Goal: Task Accomplishment & Management: Manage account settings

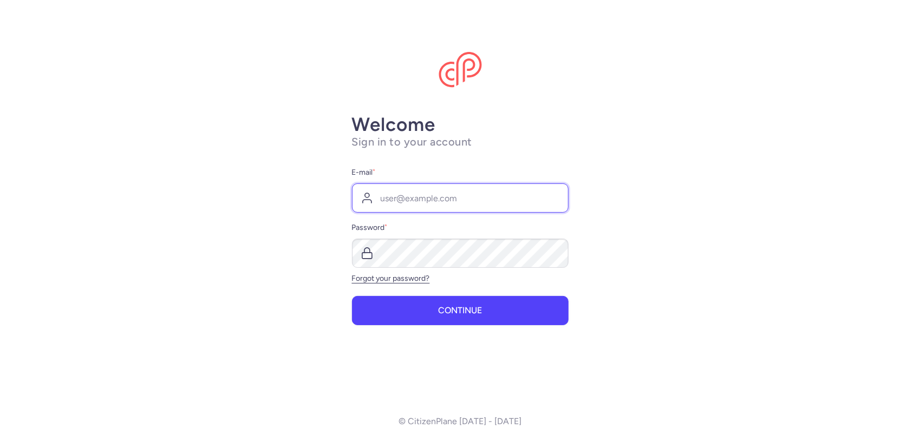
click at [413, 200] on input "E-mail *" at bounding box center [460, 198] width 217 height 29
type input "[EMAIL_ADDRESS][DOMAIN_NAME]"
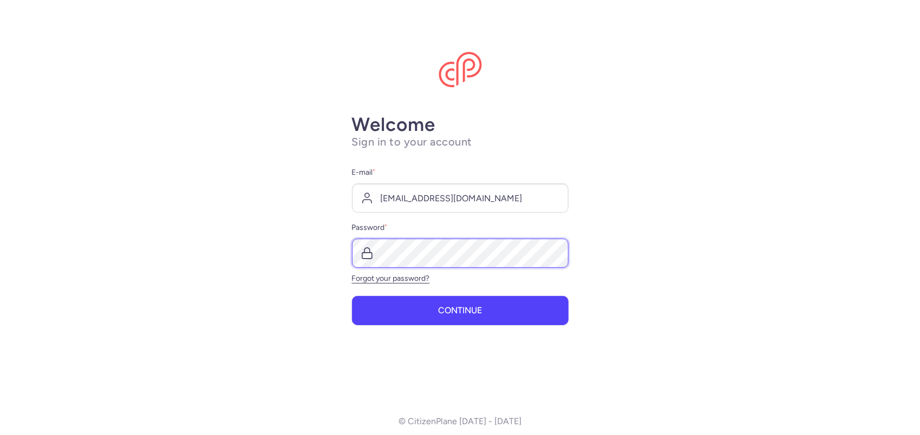
click at [352, 296] on button "Continue" at bounding box center [460, 310] width 217 height 29
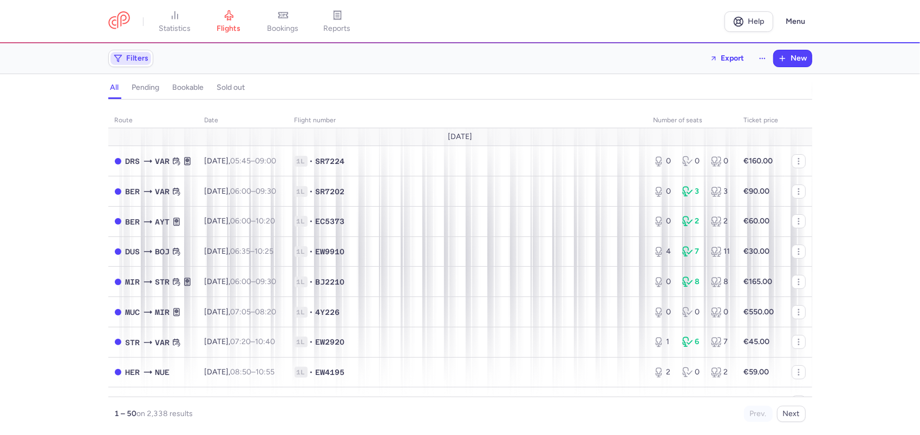
click at [139, 61] on span "Filters" at bounding box center [138, 58] width 22 height 9
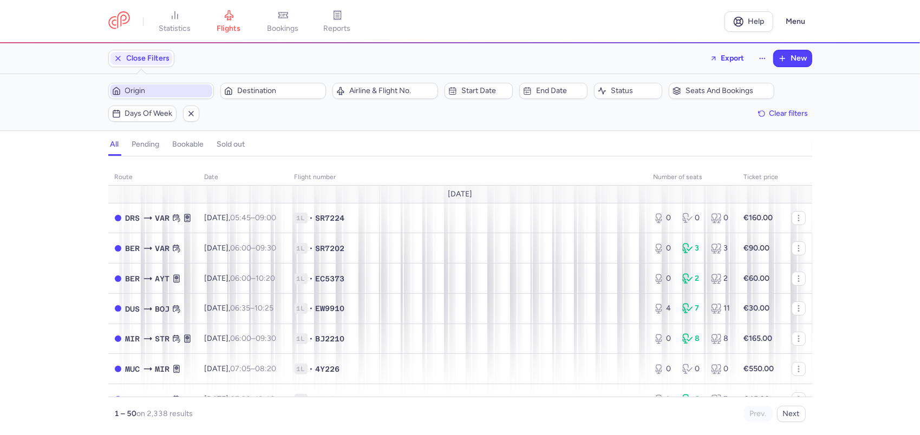
click at [168, 87] on span "Origin" at bounding box center [167, 91] width 85 height 9
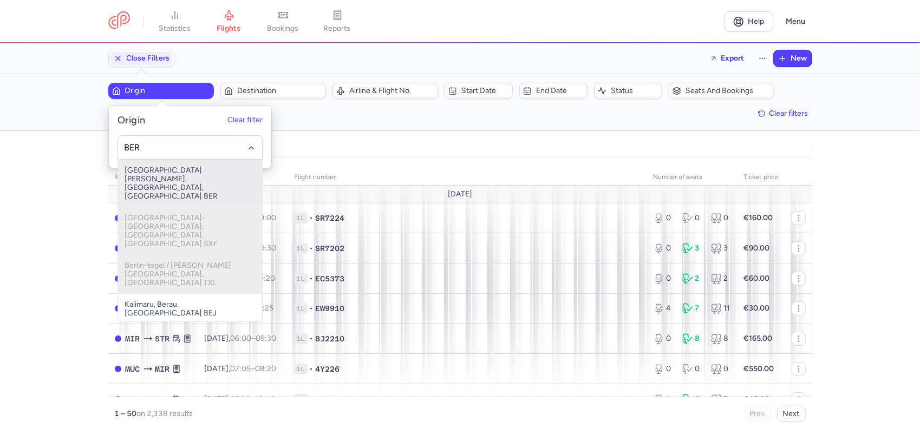
click at [150, 172] on span "[GEOGRAPHIC_DATA][PERSON_NAME], [GEOGRAPHIC_DATA], [GEOGRAPHIC_DATA] BER" at bounding box center [190, 184] width 144 height 48
type input "BER"
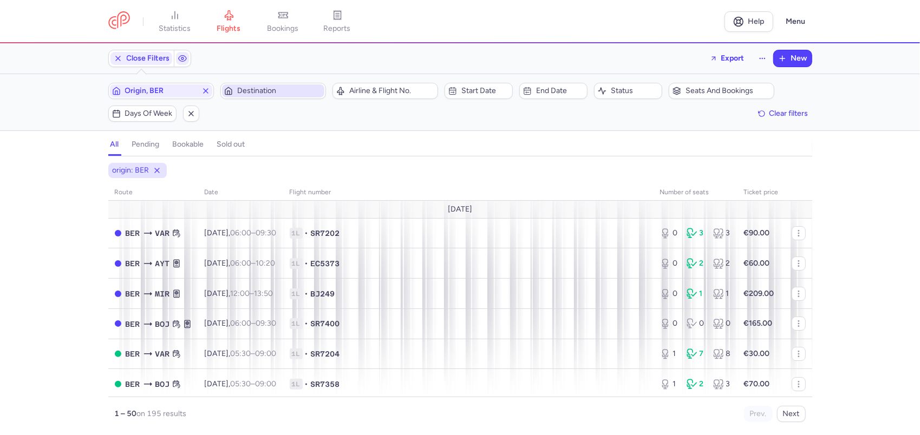
click at [286, 90] on span "Destination" at bounding box center [279, 91] width 85 height 9
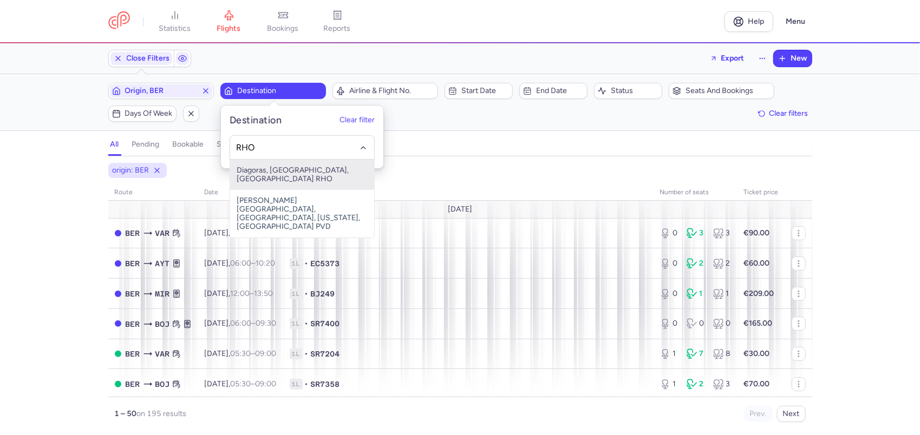
click at [272, 142] on input "RHO" at bounding box center [301, 148] width 133 height 12
click at [269, 171] on span "Diagoras, [GEOGRAPHIC_DATA], [GEOGRAPHIC_DATA] RHO" at bounding box center [302, 175] width 144 height 30
type input "RHO"
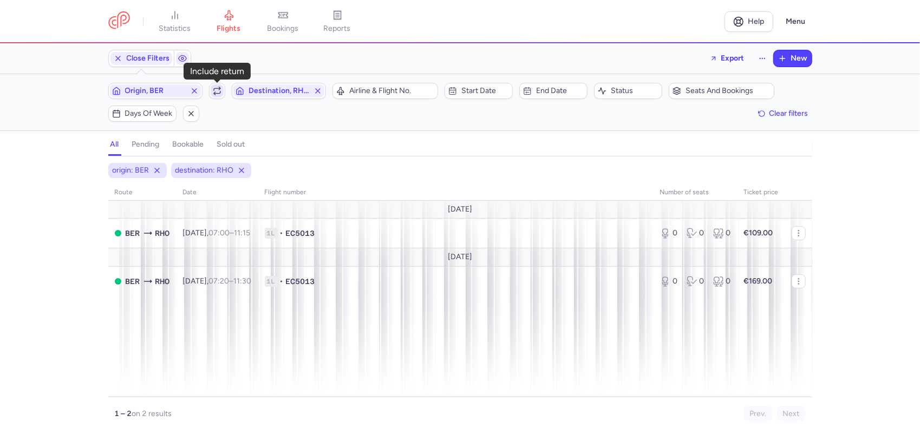
click at [221, 94] on icon "button" at bounding box center [217, 91] width 9 height 9
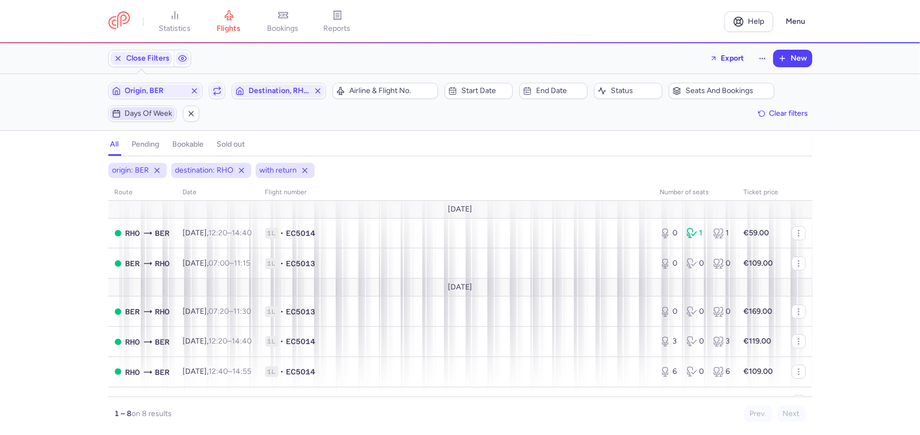
click at [132, 107] on span "Days of week" at bounding box center [142, 113] width 65 height 13
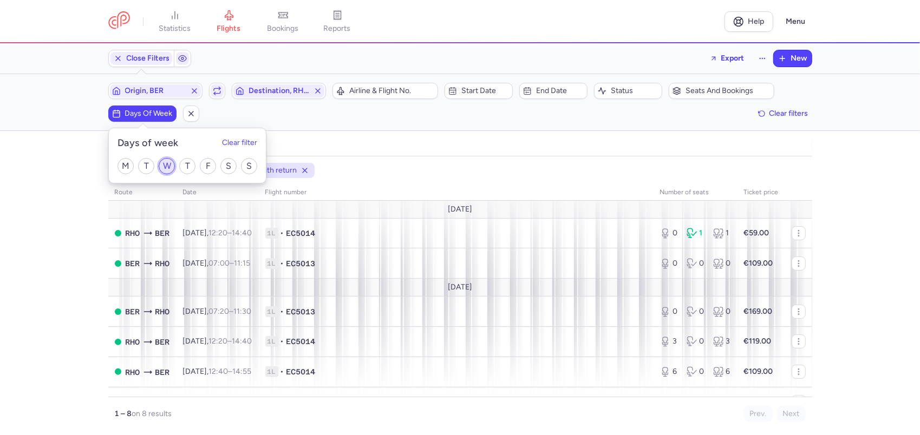
click at [171, 167] on input "W" at bounding box center [167, 166] width 16 height 16
checkbox input "true"
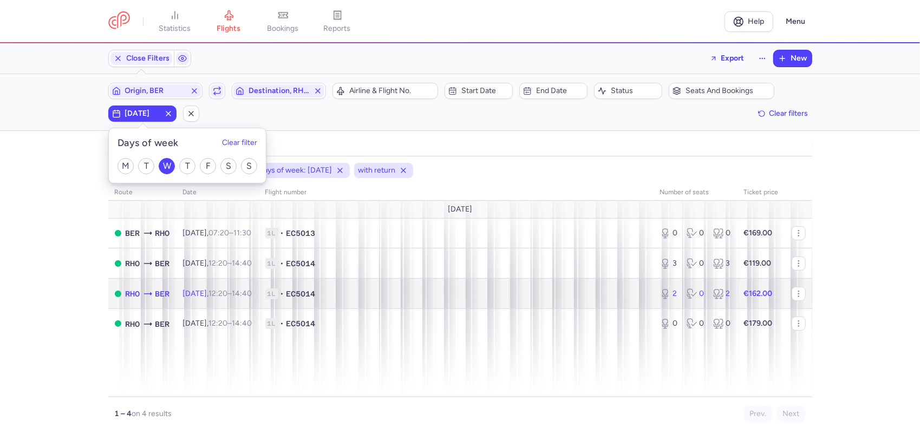
click at [403, 304] on td "1L • EC5014" at bounding box center [456, 294] width 395 height 30
select select "days"
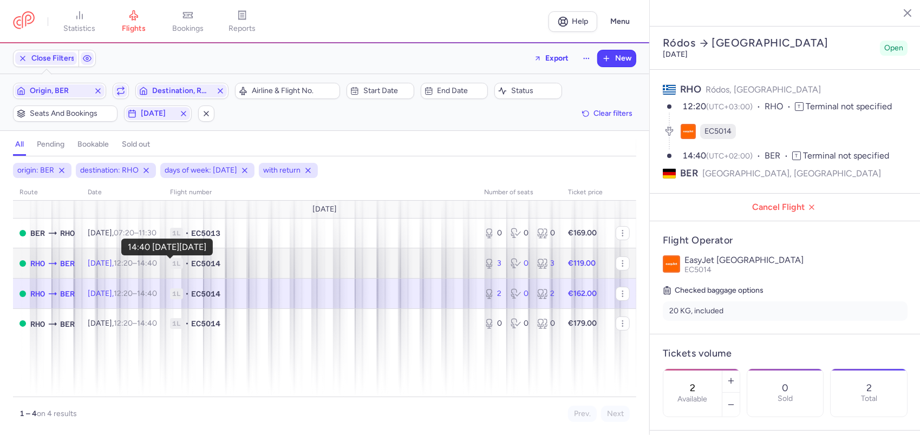
click at [157, 262] on time "14:40 +0" at bounding box center [147, 263] width 20 height 9
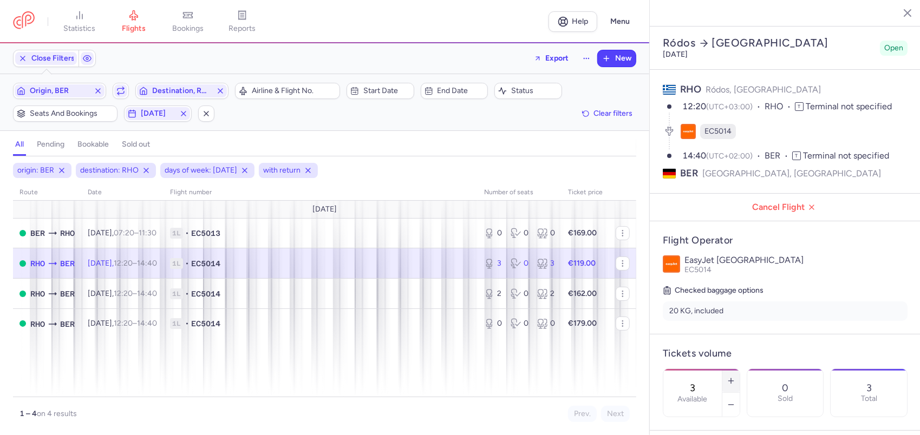
click at [735, 377] on icon "button" at bounding box center [730, 381] width 9 height 9
click at [693, 416] on span "Save changes" at bounding box center [699, 414] width 54 height 10
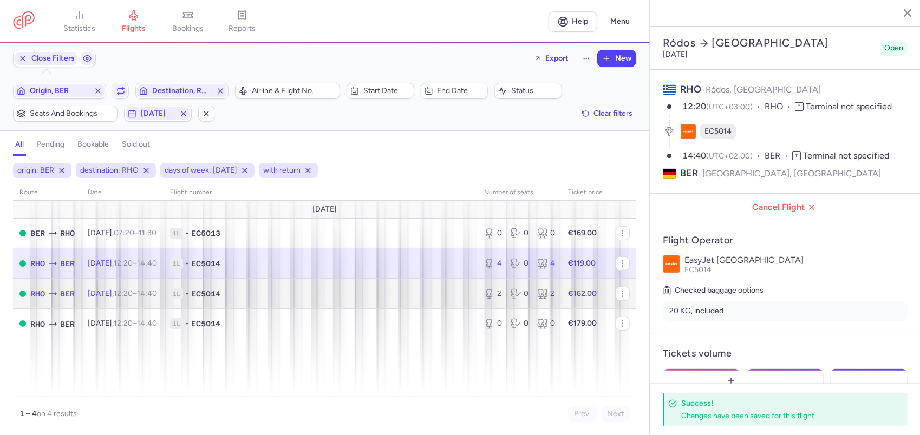
click at [119, 290] on span "[DATE] 12:20 – 14:40 +0" at bounding box center [122, 293] width 69 height 9
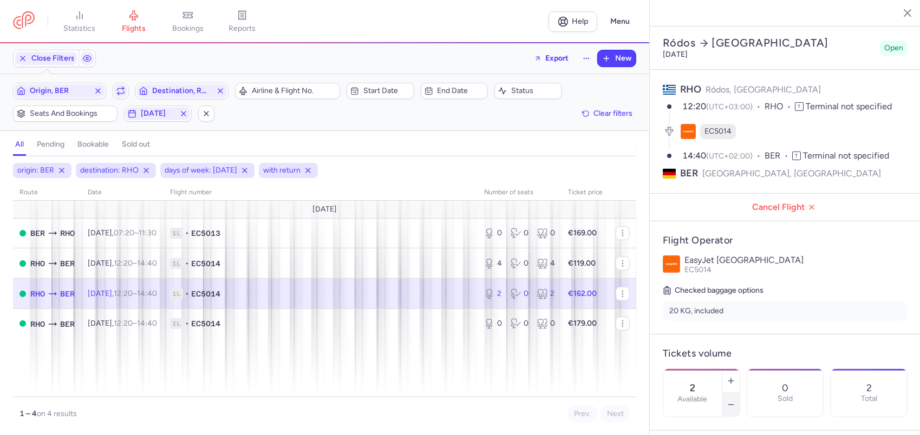
click at [739, 393] on button "button" at bounding box center [730, 405] width 17 height 24
type input "0"
click at [686, 428] on footer "Save changes" at bounding box center [785, 415] width 271 height 42
click at [710, 413] on span "Save changes" at bounding box center [699, 414] width 54 height 10
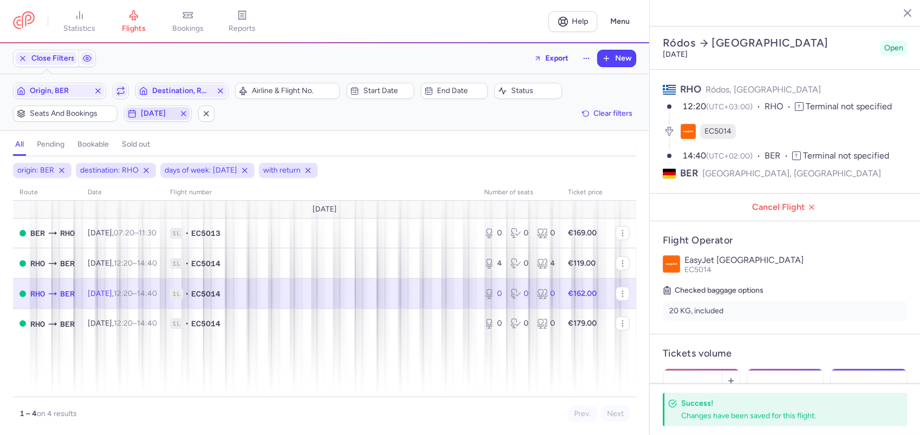
click at [186, 109] on icon "button" at bounding box center [183, 113] width 9 height 9
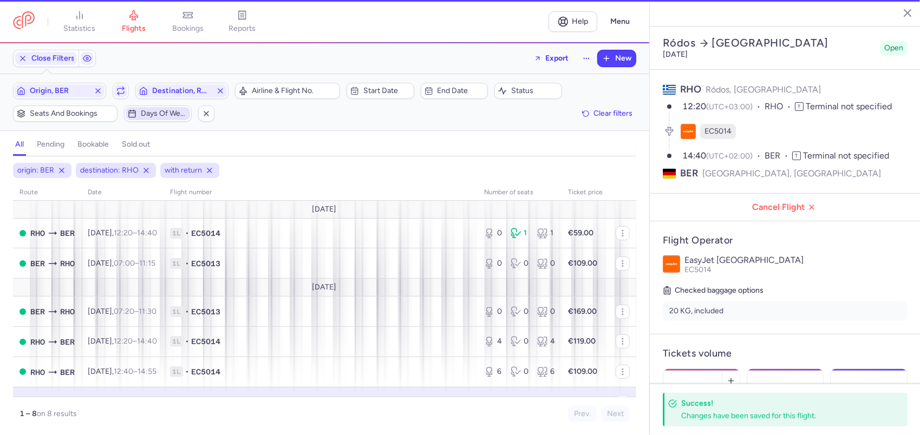
click at [171, 115] on span "Days of week" at bounding box center [164, 113] width 47 height 9
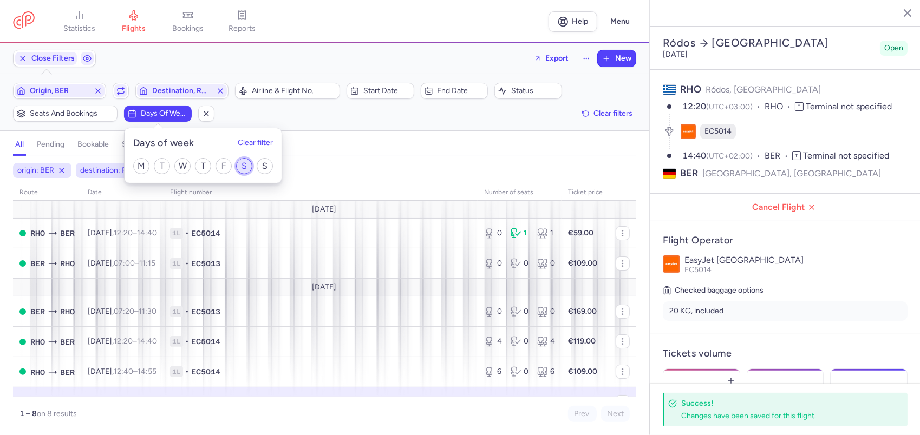
click at [245, 169] on input "S" at bounding box center [244, 166] width 16 height 16
checkbox input "true"
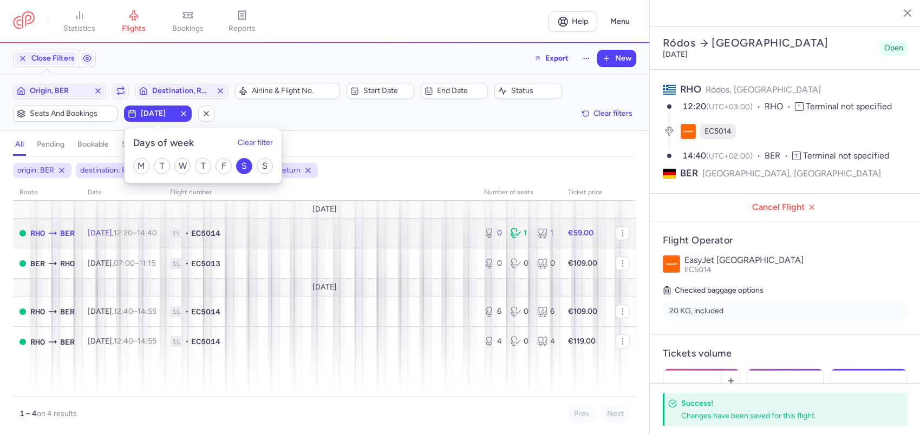
click at [347, 239] on td "1L • EC5014" at bounding box center [320, 233] width 314 height 30
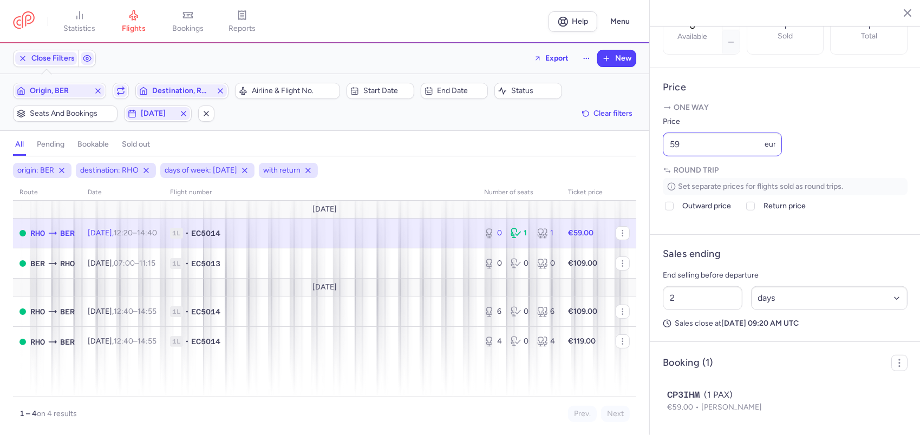
scroll to position [400, 0]
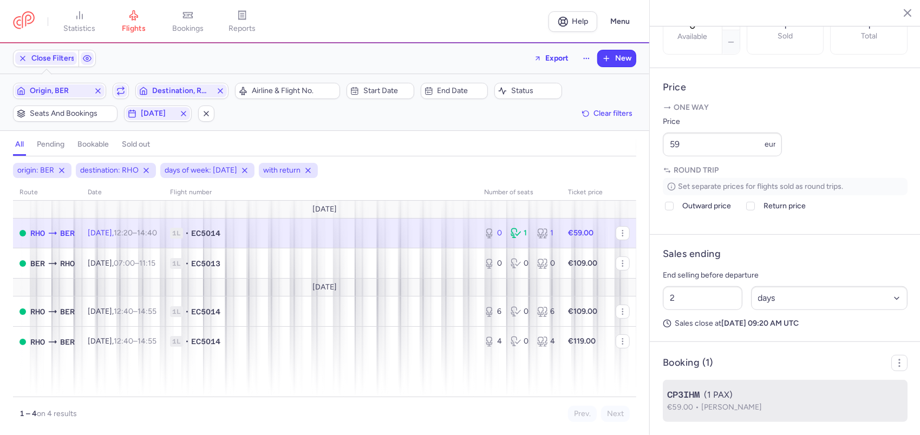
click at [694, 407] on span "€59.00" at bounding box center [684, 407] width 34 height 9
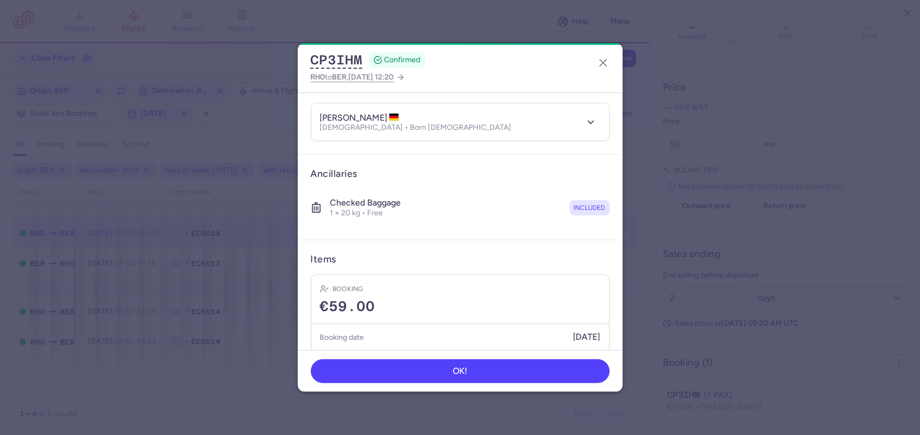
scroll to position [143, 0]
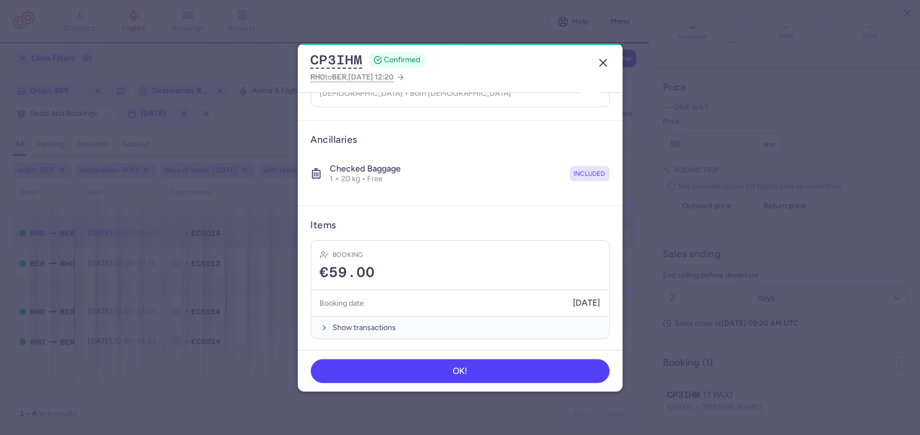
click at [600, 66] on line "button" at bounding box center [603, 63] width 6 height 6
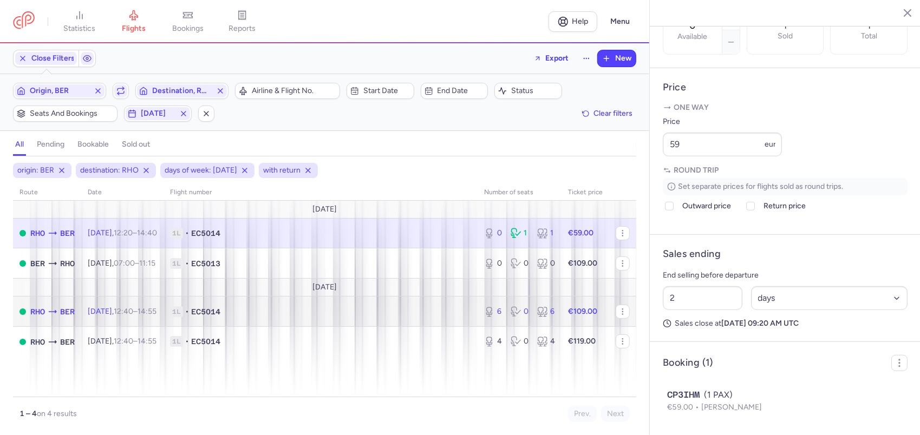
click at [91, 311] on span "[DATE] 12:40 – 14:55 +0" at bounding box center [122, 311] width 69 height 9
type input "6"
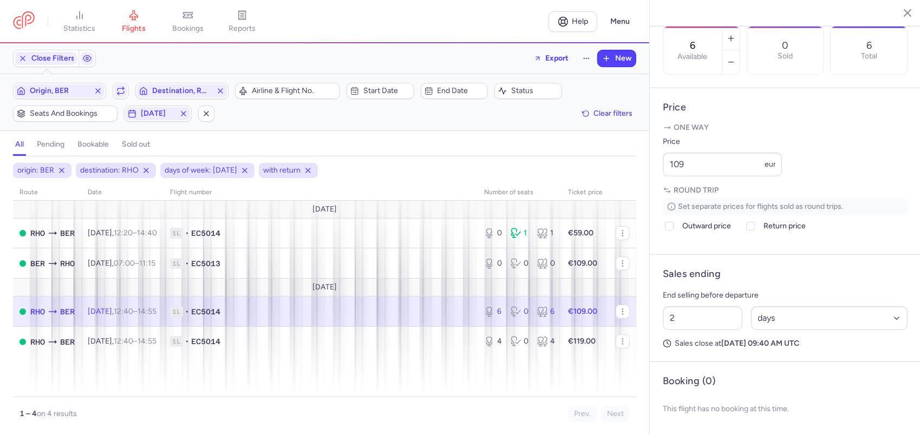
click at [202, 307] on span "1L • EC5014" at bounding box center [320, 311] width 301 height 11
click at [726, 171] on input "109" at bounding box center [722, 165] width 119 height 24
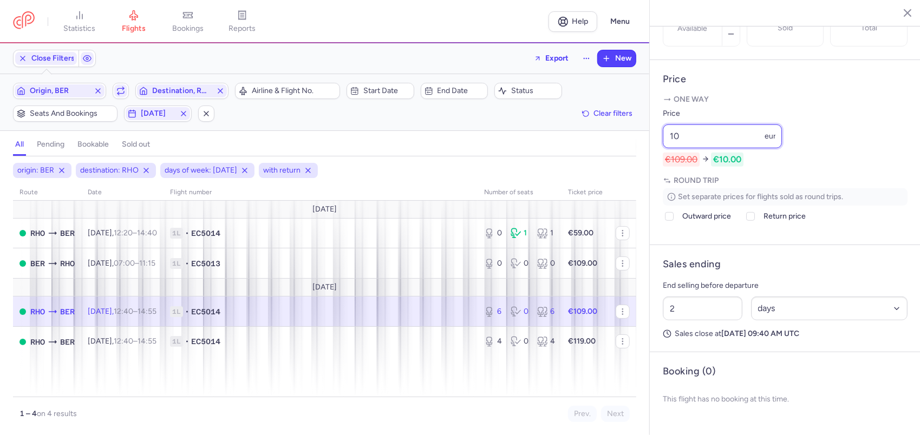
type input "1"
type input "9"
type input "99"
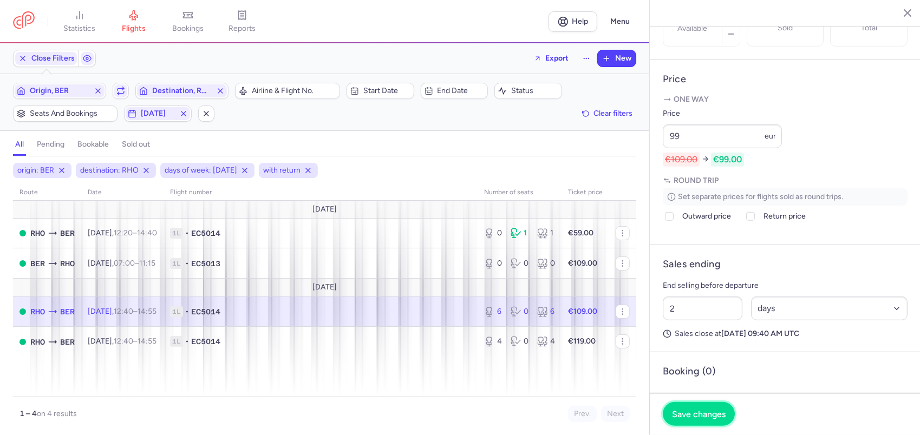
click at [716, 410] on span "Save changes" at bounding box center [699, 414] width 54 height 10
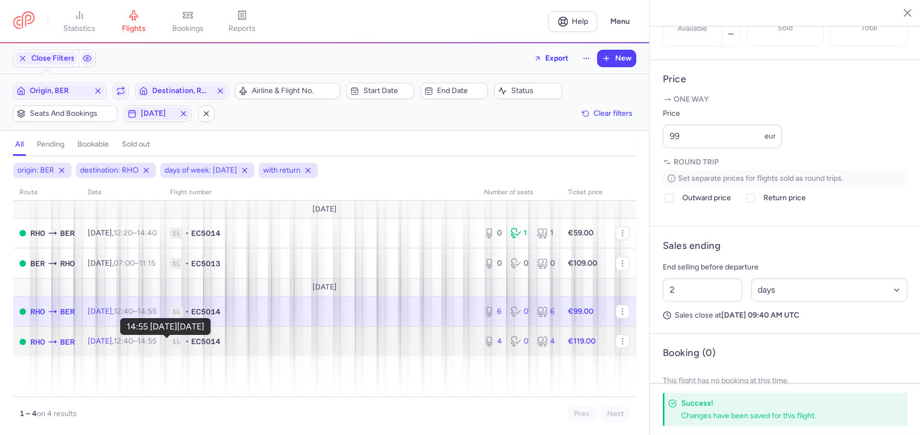
click at [156, 342] on time "14:55 +0" at bounding box center [147, 341] width 19 height 9
type input "4"
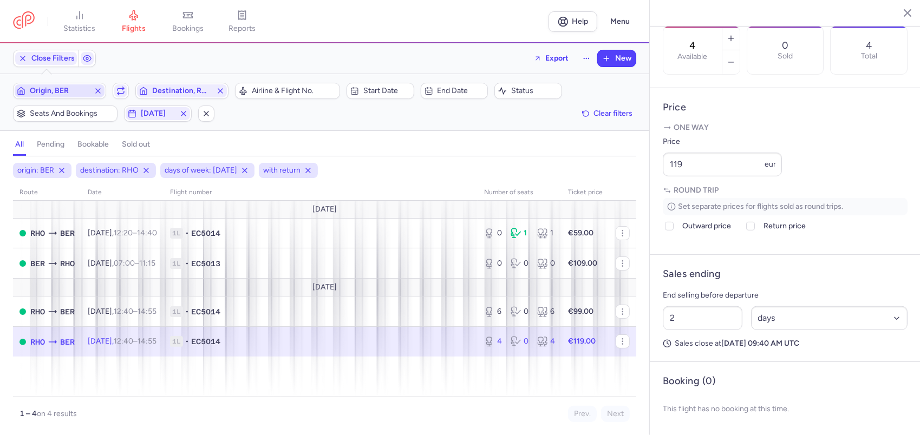
click at [97, 92] on line "button" at bounding box center [98, 91] width 4 height 4
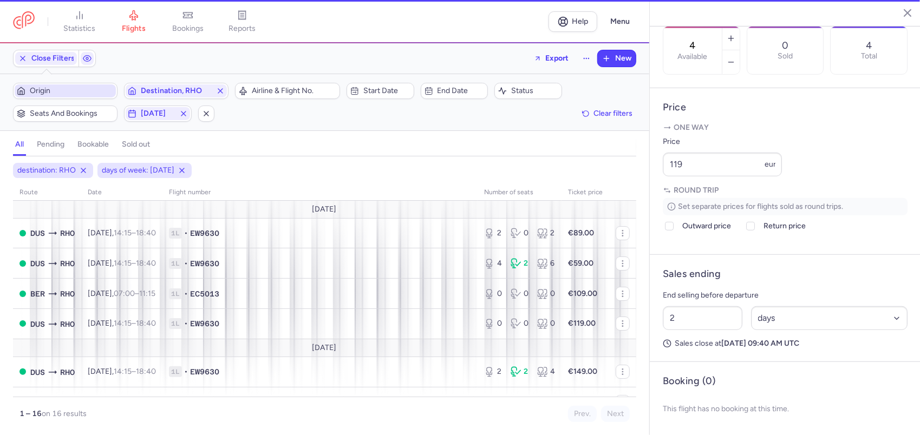
click at [83, 92] on span "Origin" at bounding box center [72, 91] width 84 height 9
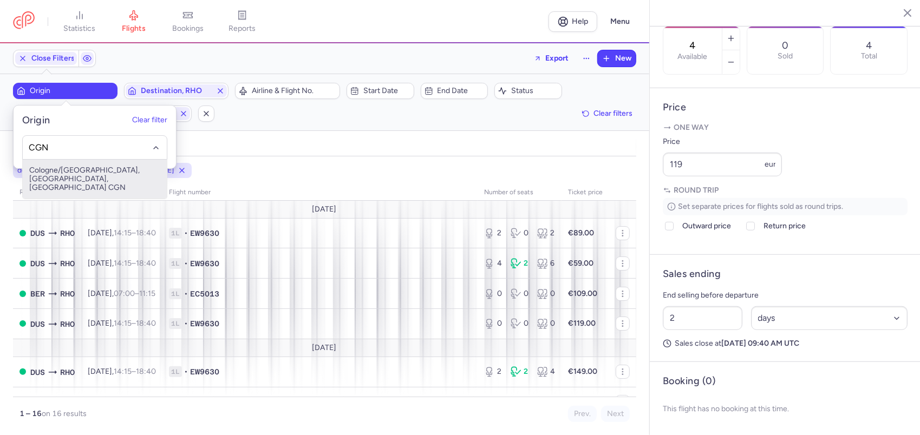
click at [112, 168] on span "Cologne/[GEOGRAPHIC_DATA], [GEOGRAPHIC_DATA], [GEOGRAPHIC_DATA] CGN" at bounding box center [95, 179] width 144 height 39
type input "CGN"
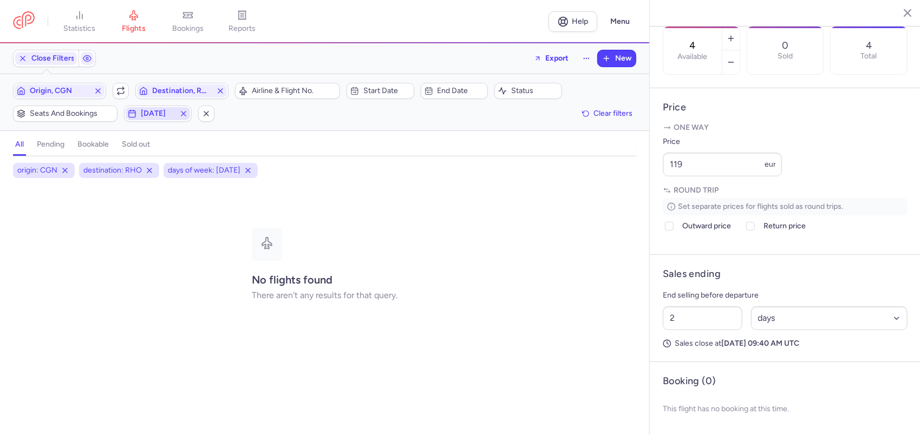
click at [182, 109] on icon "button" at bounding box center [183, 113] width 9 height 9
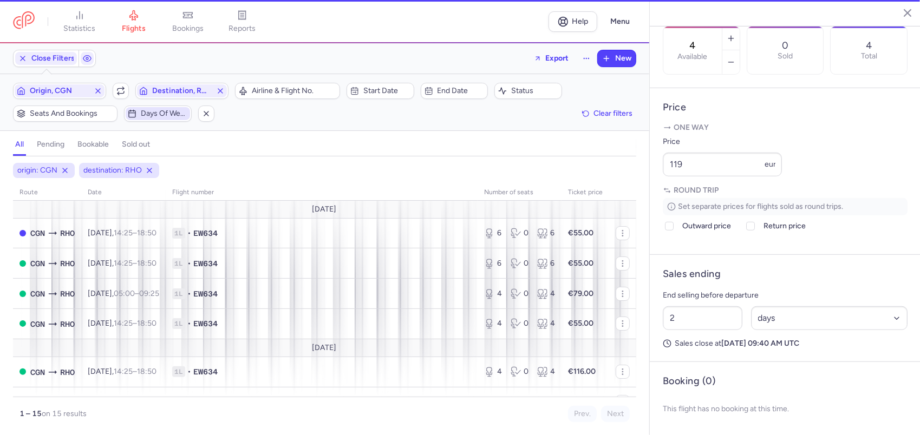
click at [163, 113] on span "Days of week" at bounding box center [164, 113] width 47 height 9
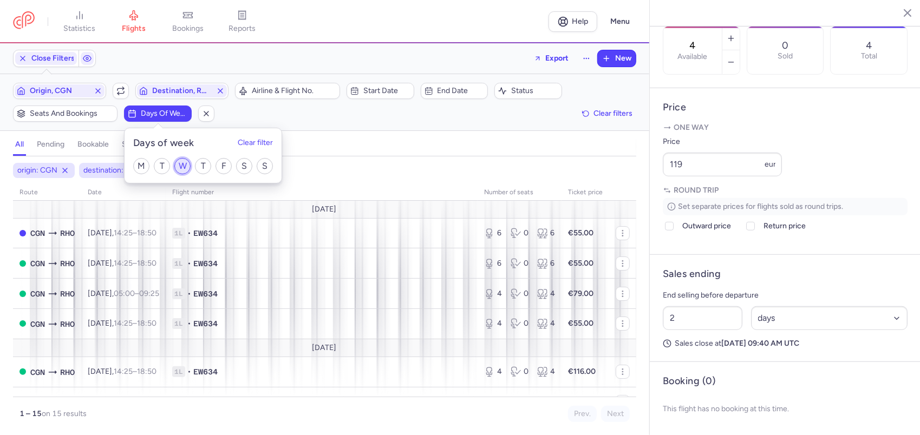
click at [179, 167] on input "W" at bounding box center [182, 166] width 16 height 16
checkbox input "true"
click at [344, 148] on div "all pending bookable sold out" at bounding box center [324, 147] width 623 height 19
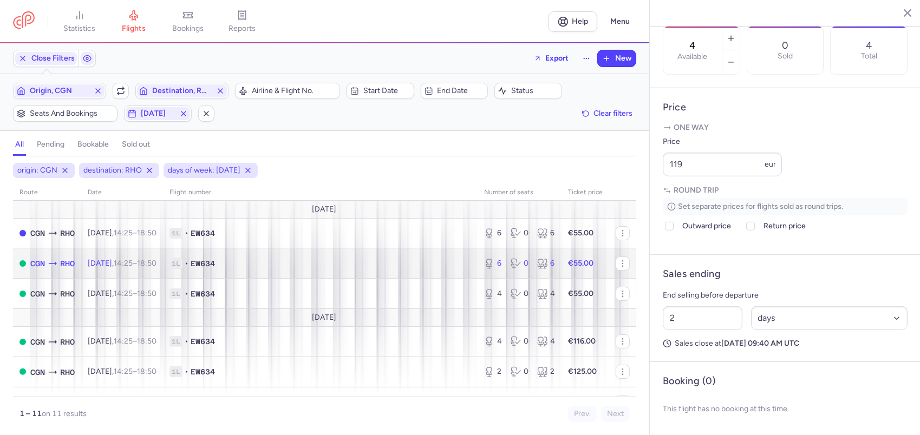
click at [188, 258] on span "•" at bounding box center [187, 263] width 4 height 11
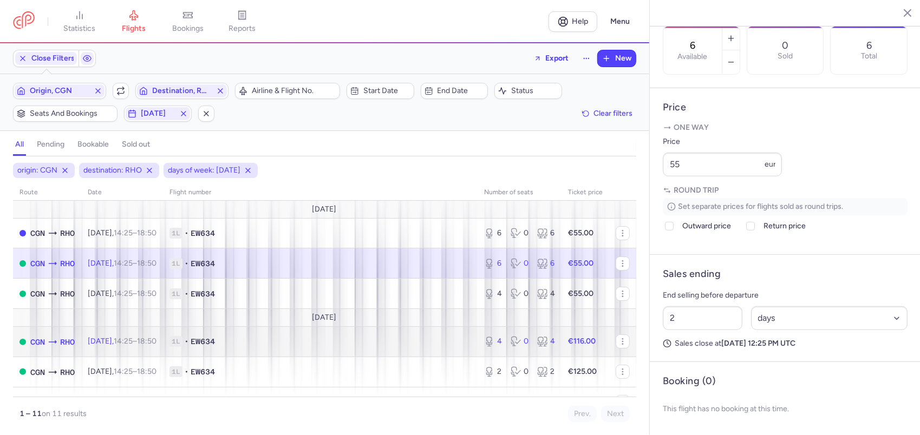
drag, startPoint x: 86, startPoint y: 342, endPoint x: 129, endPoint y: 343, distance: 42.8
click at [86, 342] on td "[DATE] 14:25 – 18:50 +0" at bounding box center [122, 342] width 82 height 30
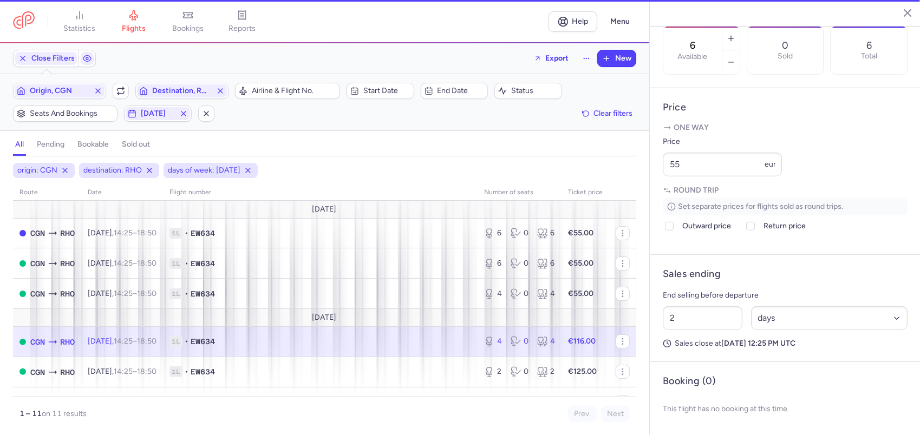
type input "4"
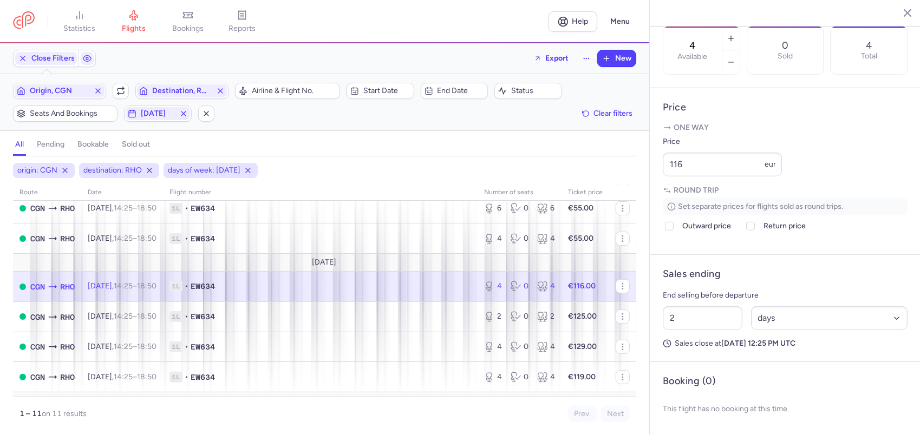
scroll to position [108, 0]
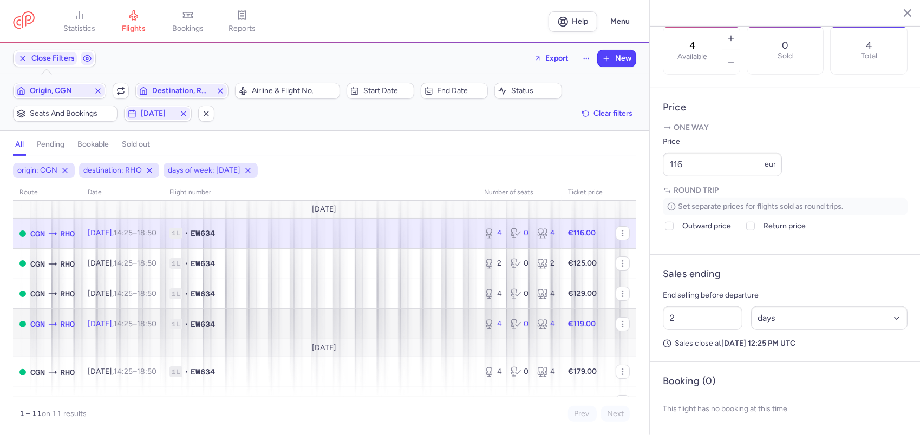
drag, startPoint x: 129, startPoint y: 326, endPoint x: 140, endPoint y: 325, distance: 10.9
click at [129, 326] on span "[DATE] 14:25 – 18:50 +0" at bounding box center [122, 323] width 69 height 9
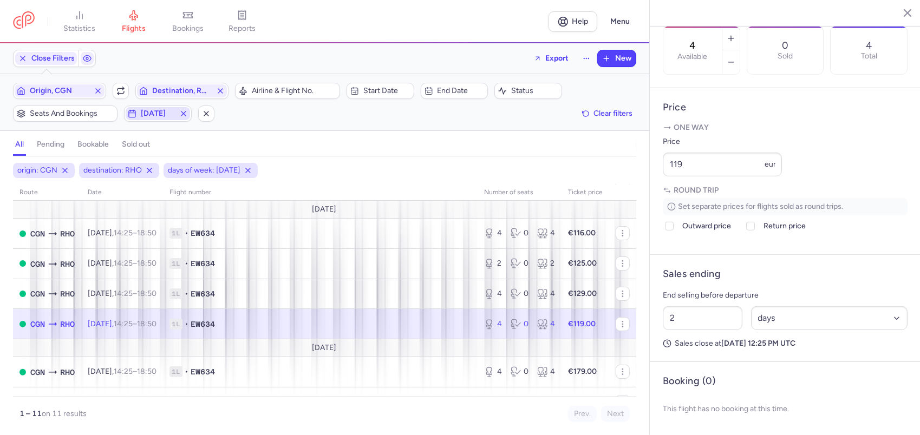
drag, startPoint x: 182, startPoint y: 115, endPoint x: 169, endPoint y: 115, distance: 13.0
click at [182, 115] on line "button" at bounding box center [183, 114] width 4 height 4
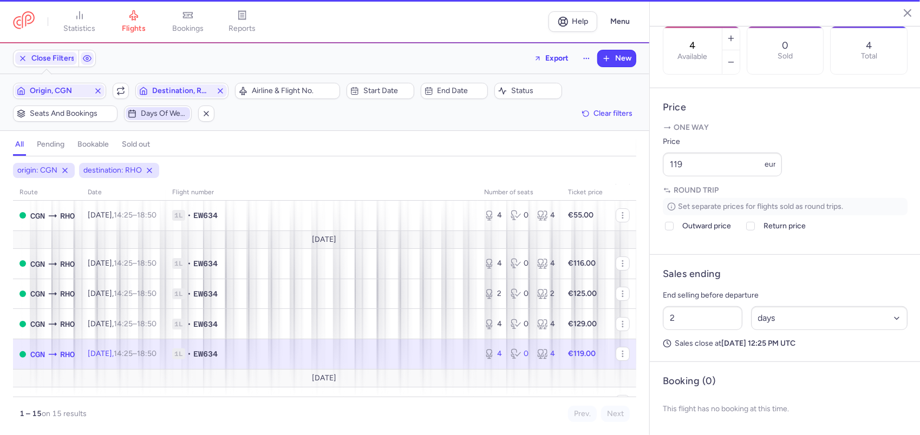
click at [169, 115] on span "Days of week" at bounding box center [164, 113] width 47 height 9
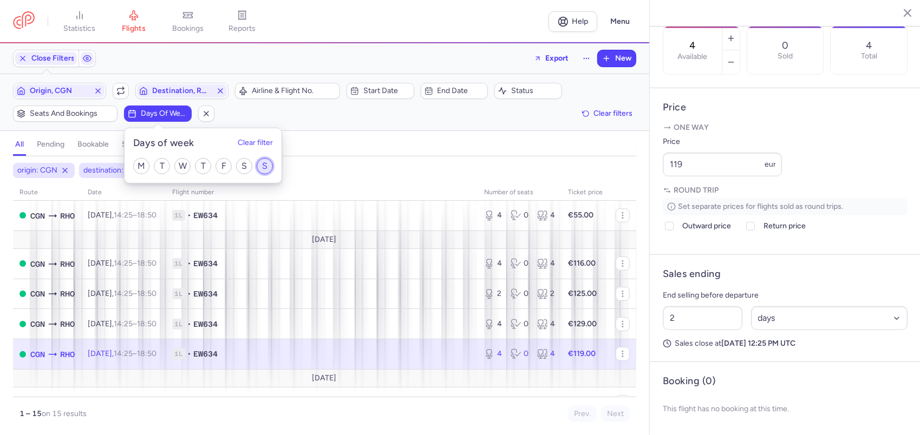
click at [262, 171] on input "S" at bounding box center [265, 166] width 16 height 16
checkbox input "true"
